Goal: Navigation & Orientation: Find specific page/section

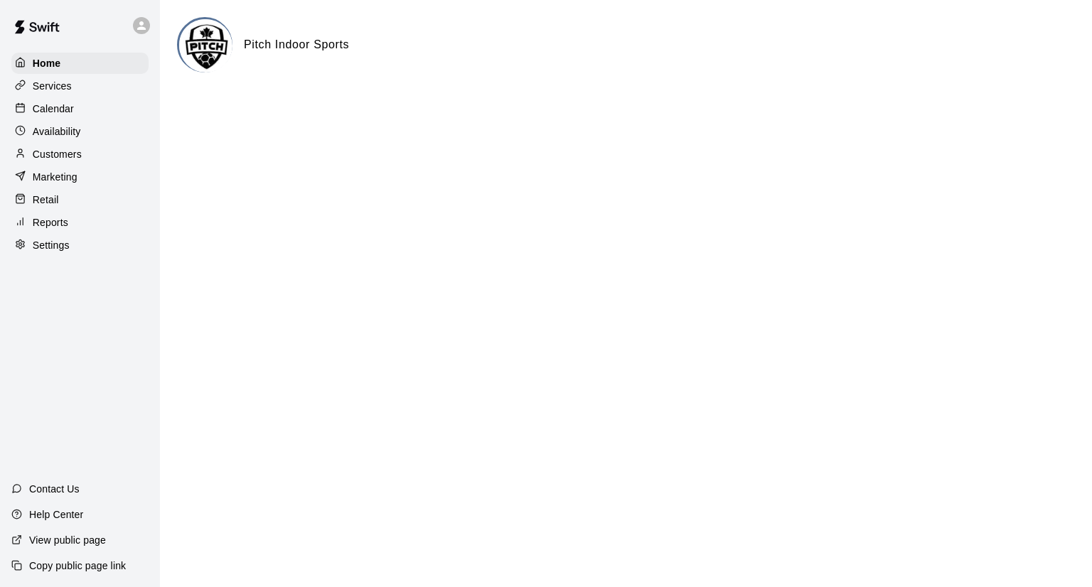
click at [43, 154] on p "Customers" at bounding box center [57, 154] width 49 height 14
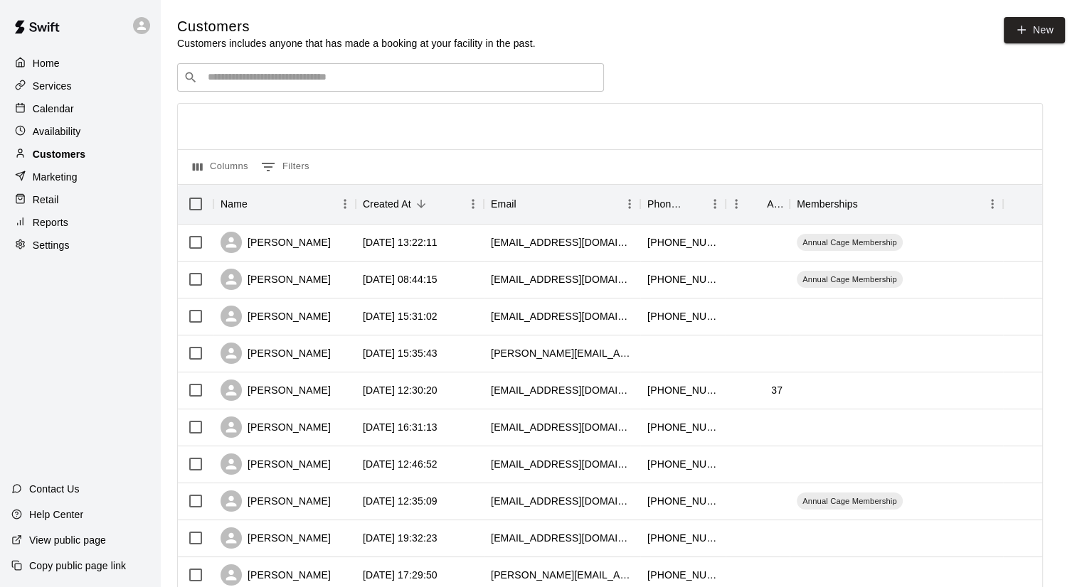
click at [72, 157] on p "Customers" at bounding box center [59, 154] width 53 height 14
click at [58, 79] on div "Services" at bounding box center [79, 85] width 137 height 21
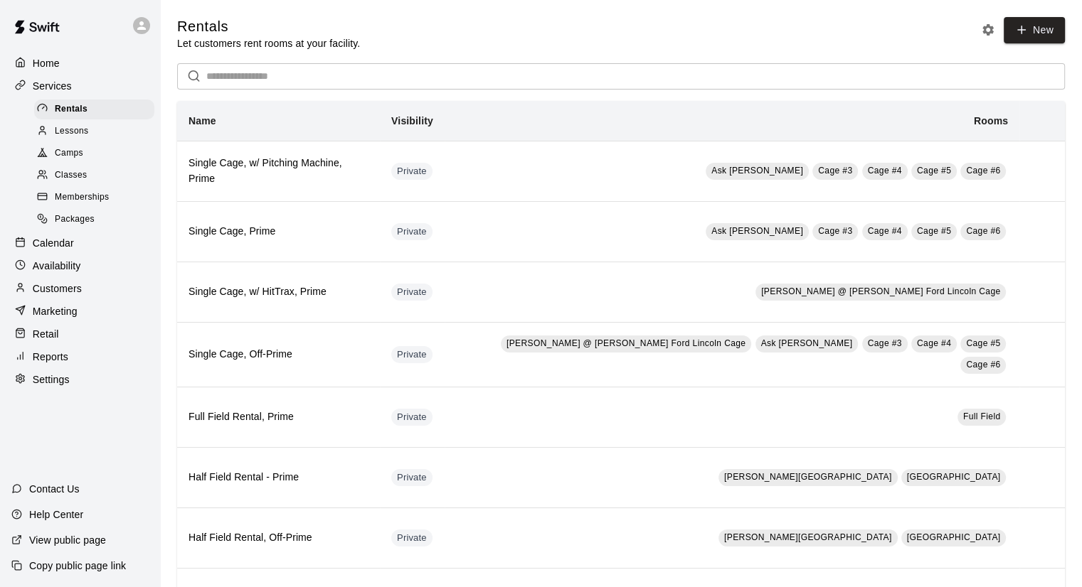
click at [82, 205] on span "Memberships" at bounding box center [82, 198] width 54 height 14
